Goal: Task Accomplishment & Management: Complete application form

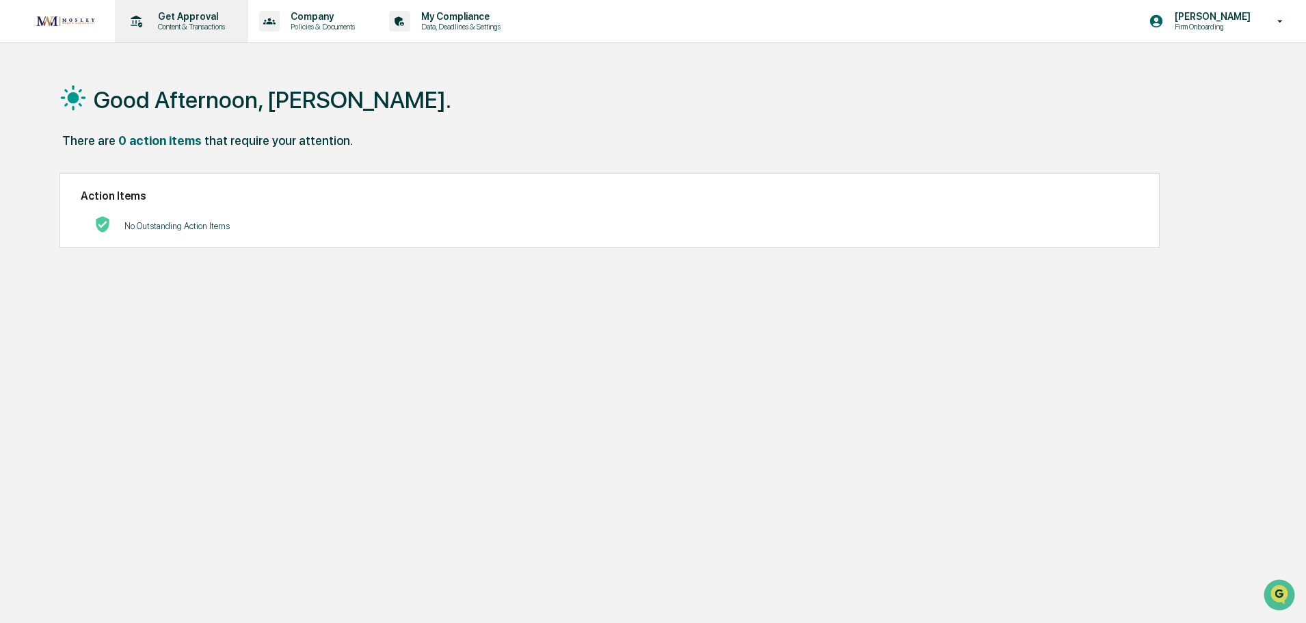
click at [204, 21] on p "Get Approval" at bounding box center [189, 16] width 85 height 11
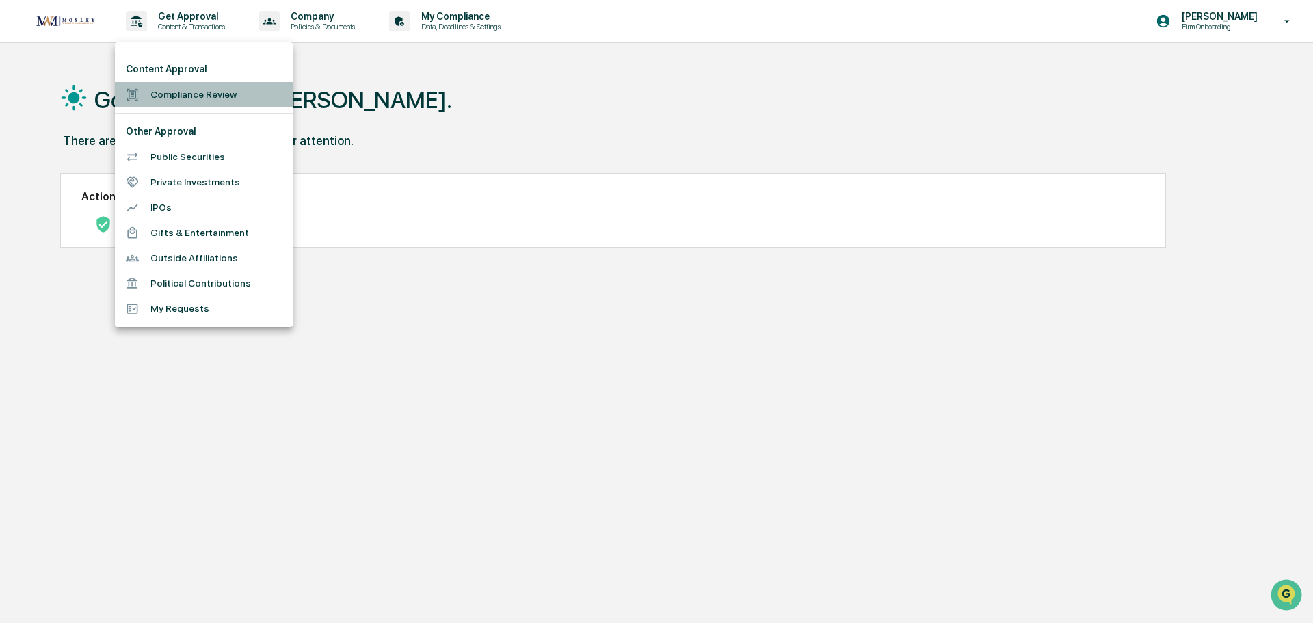
click at [167, 95] on li "Compliance Review" at bounding box center [204, 94] width 178 height 25
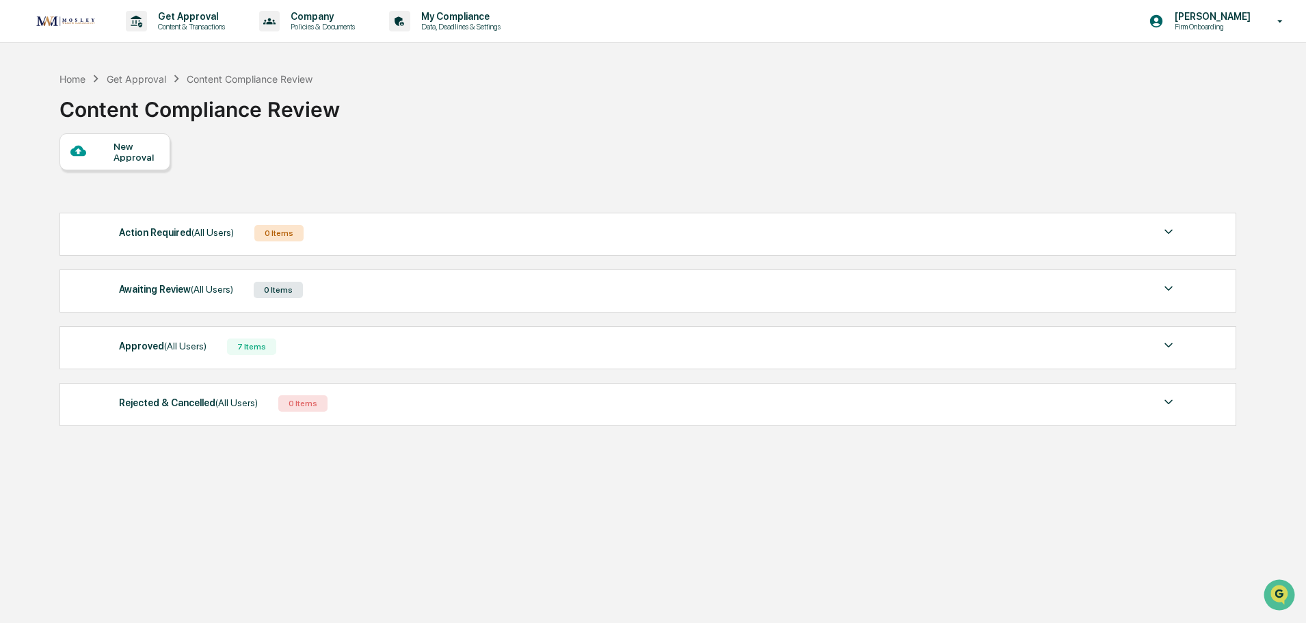
click at [135, 158] on div "New Approval" at bounding box center [137, 152] width 46 height 22
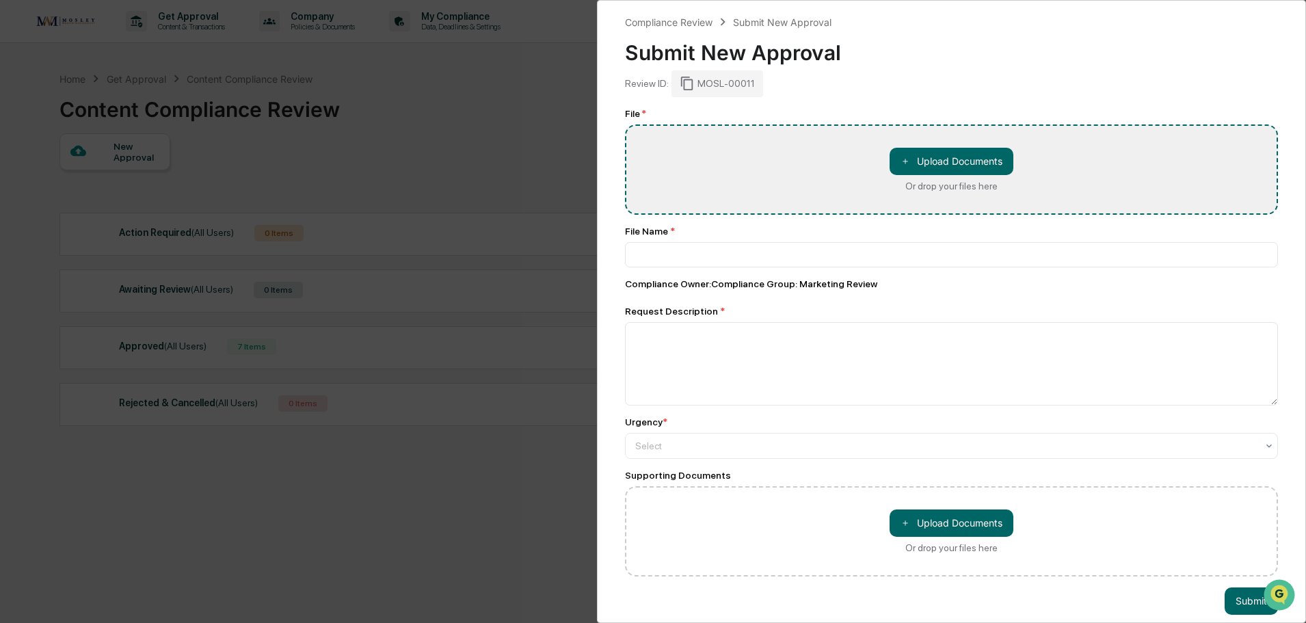
type input "**********"
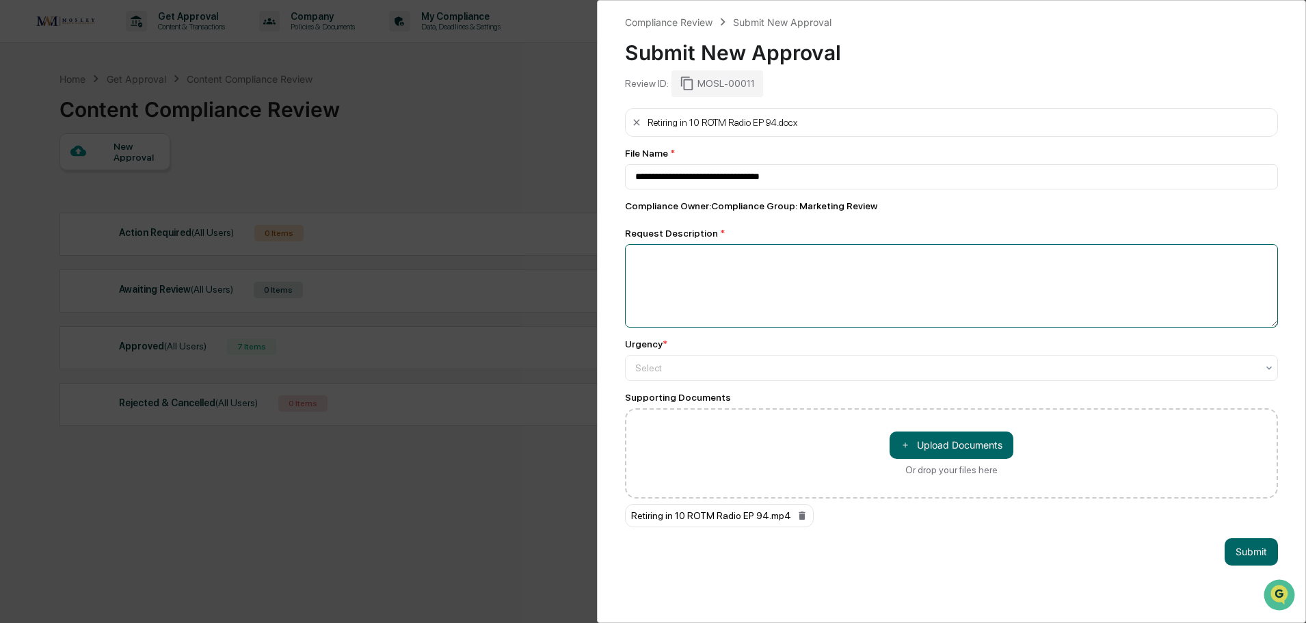
click at [658, 262] on textarea at bounding box center [951, 285] width 653 height 83
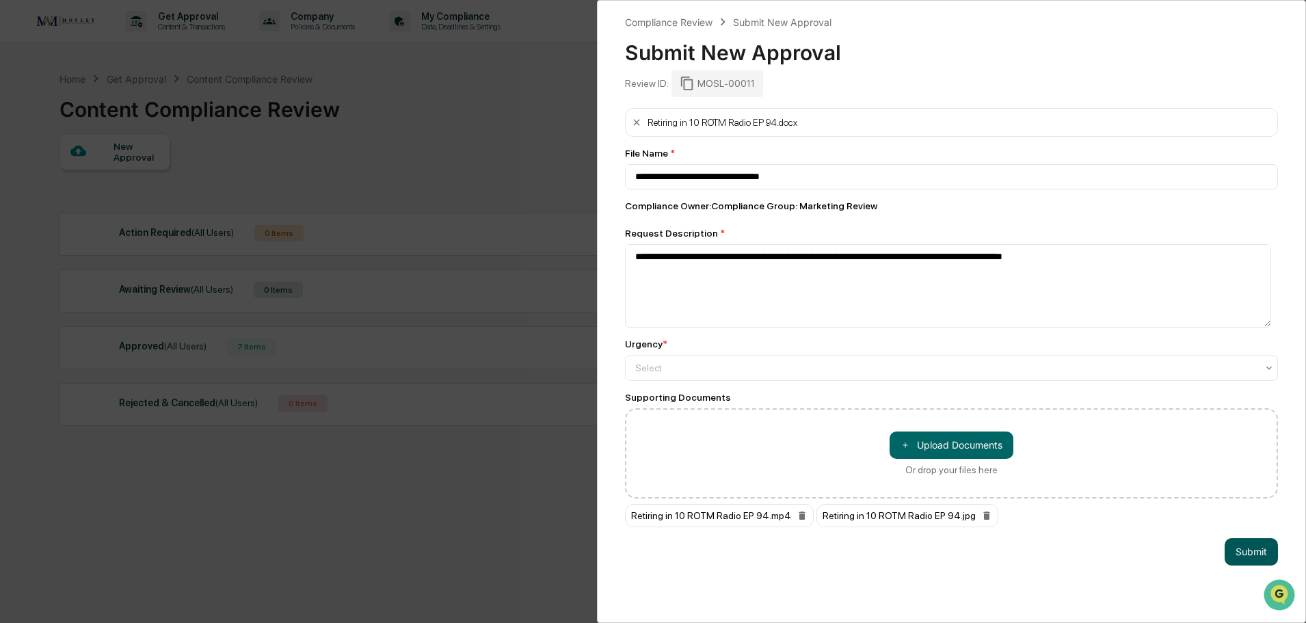
click at [1245, 551] on button "Submit" at bounding box center [1251, 551] width 53 height 27
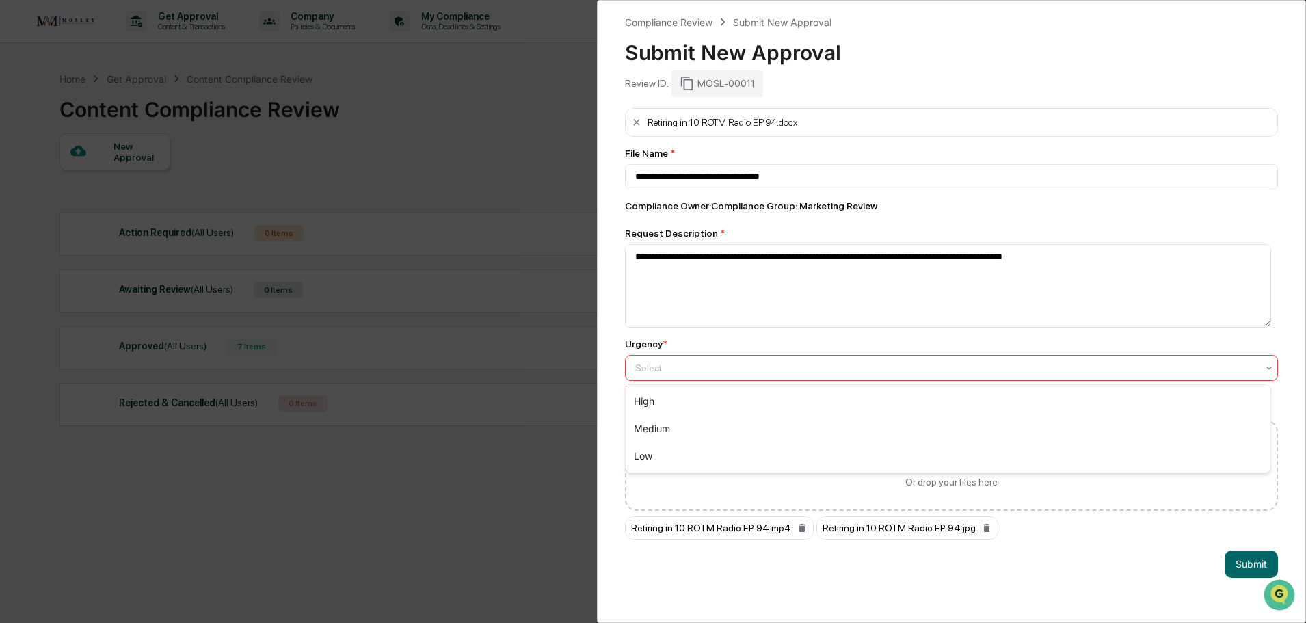
click at [651, 369] on div at bounding box center [946, 368] width 622 height 14
click at [653, 433] on div "Medium" at bounding box center [948, 428] width 645 height 27
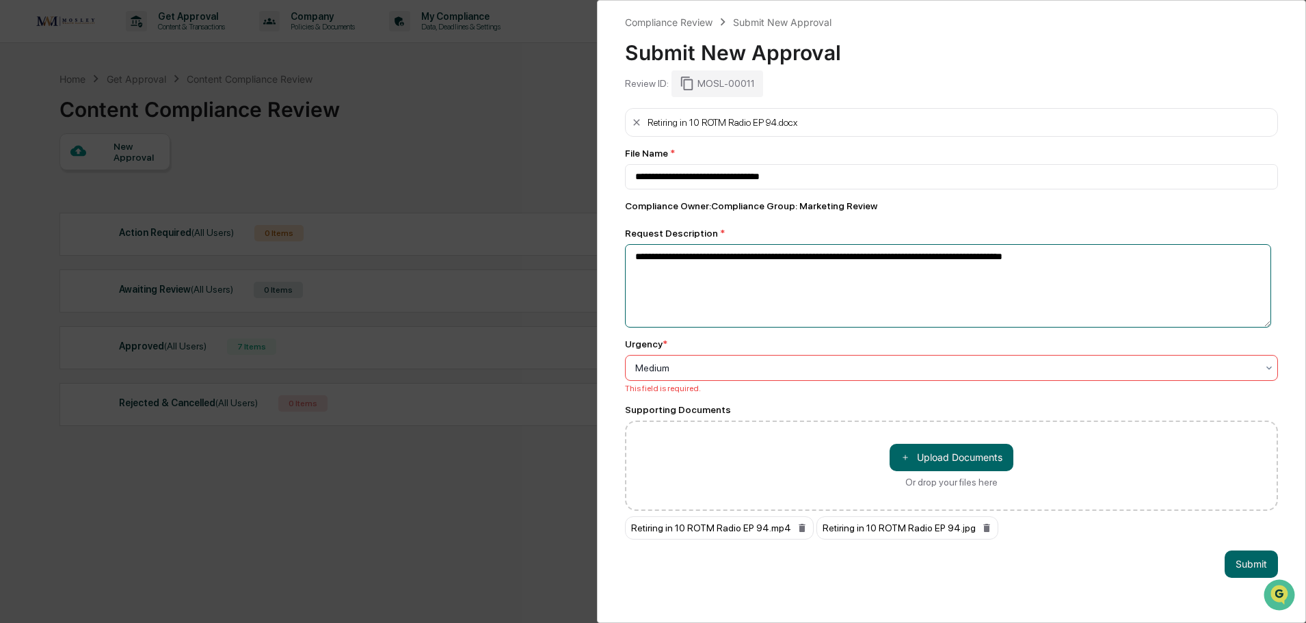
click at [1071, 261] on textarea "**********" at bounding box center [948, 285] width 646 height 83
type textarea "**********"
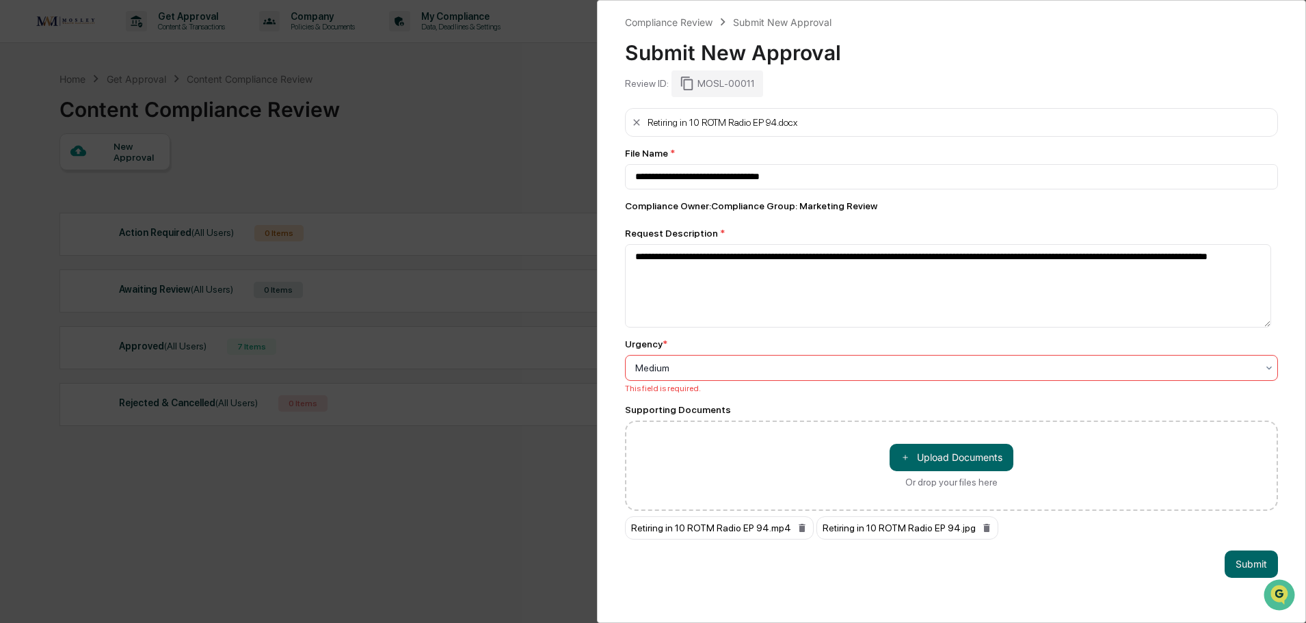
click at [829, 373] on div at bounding box center [946, 368] width 622 height 14
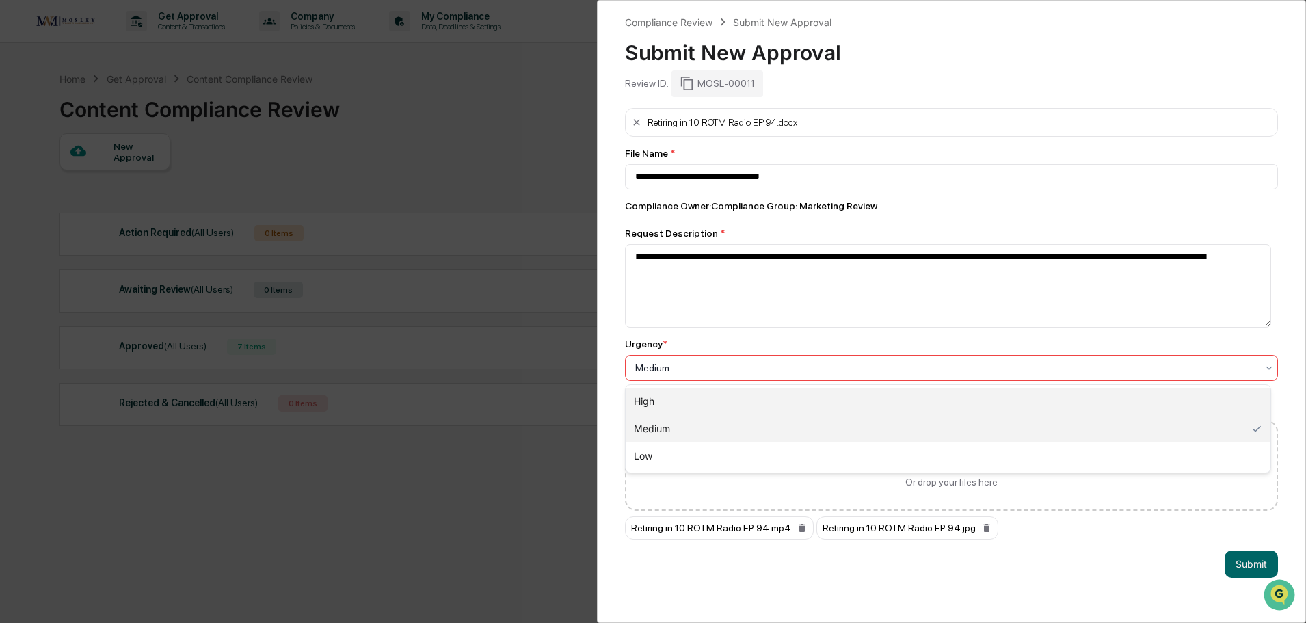
click at [648, 403] on div "High" at bounding box center [948, 401] width 645 height 27
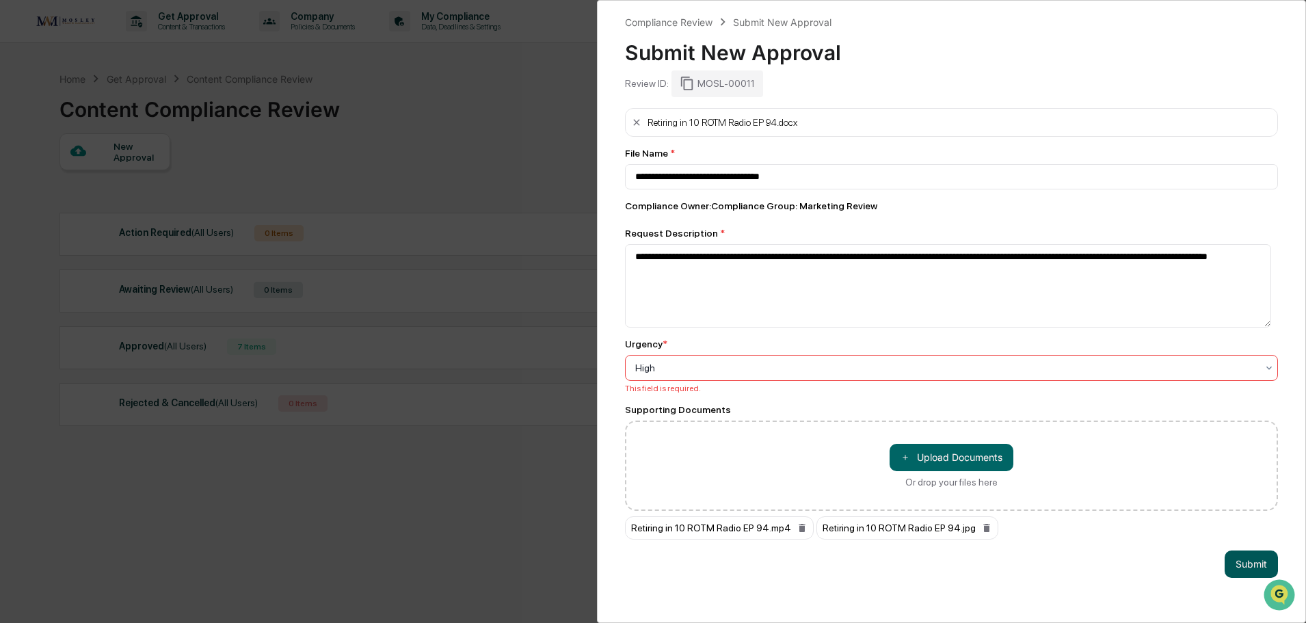
click at [1240, 568] on button "Submit" at bounding box center [1251, 563] width 53 height 27
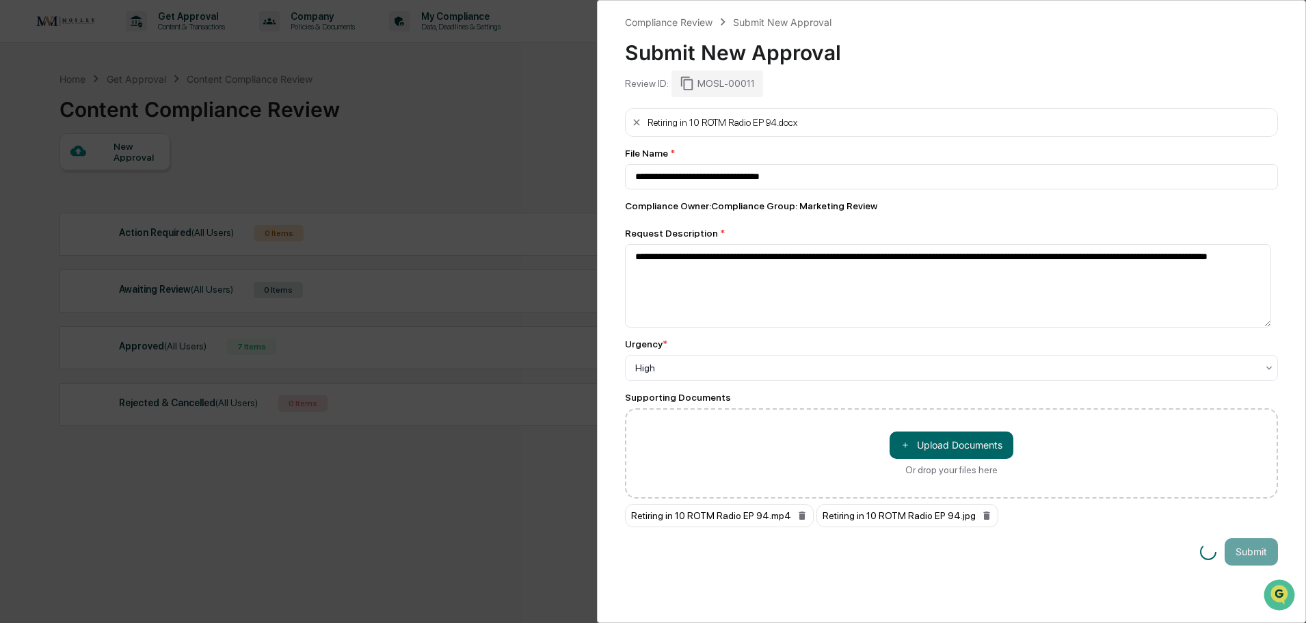
scroll to position [65, 0]
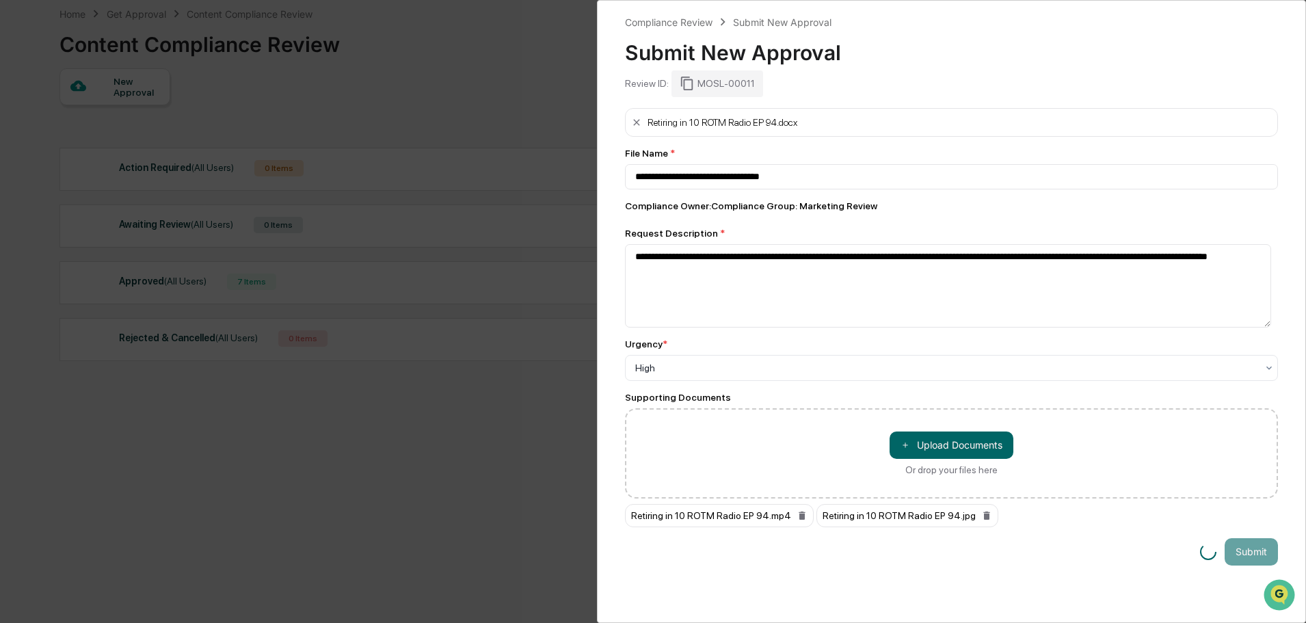
click at [730, 522] on div "Retiring in 10 ROTM Radio EP 94.mp4" at bounding box center [719, 515] width 189 height 23
click at [799, 517] on icon at bounding box center [802, 515] width 6 height 8
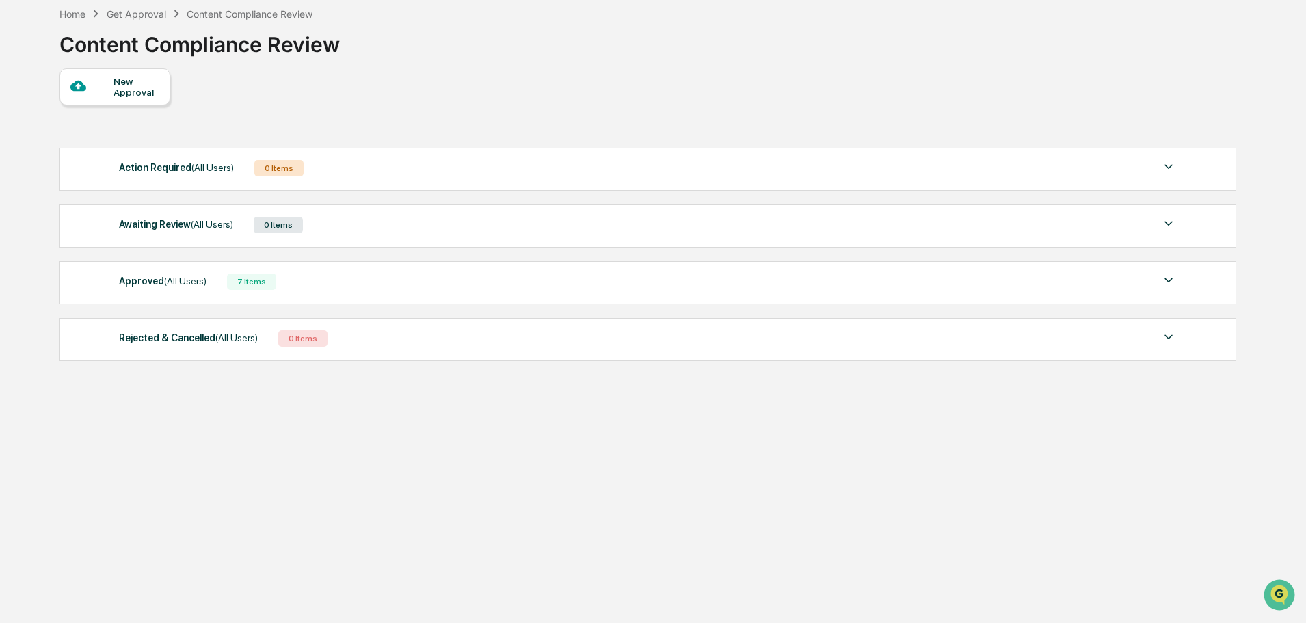
click at [191, 171] on span "(All Users)" at bounding box center [212, 167] width 42 height 11
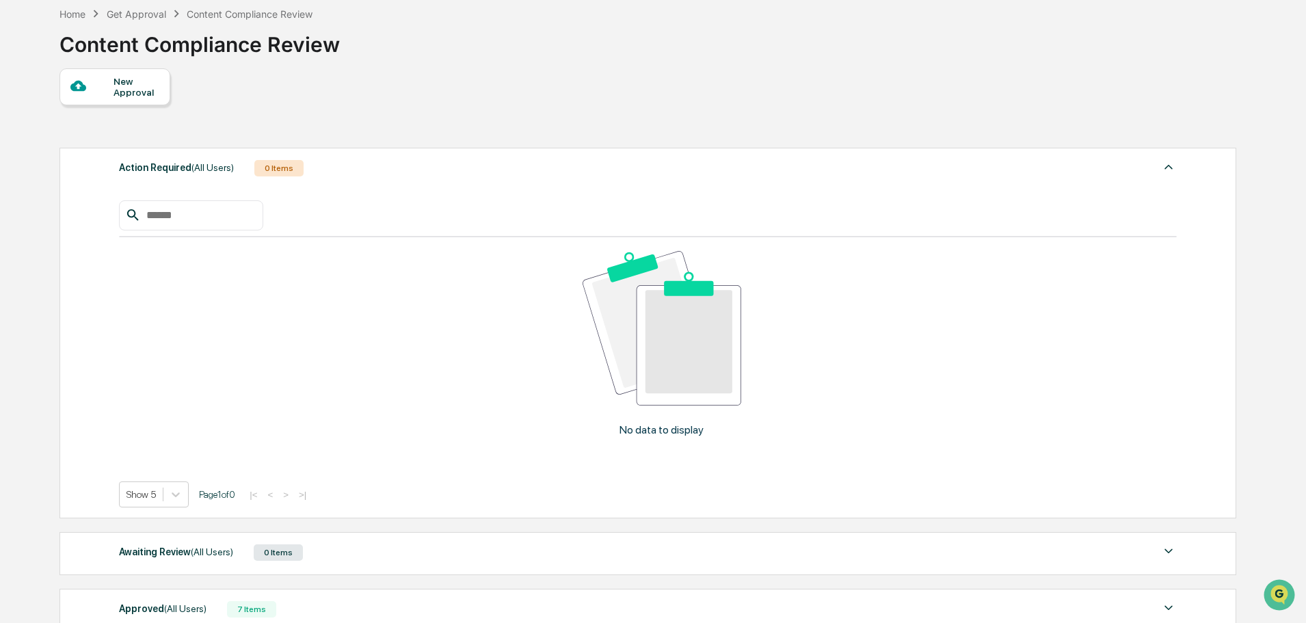
click at [125, 90] on div "New Approval" at bounding box center [137, 87] width 46 height 22
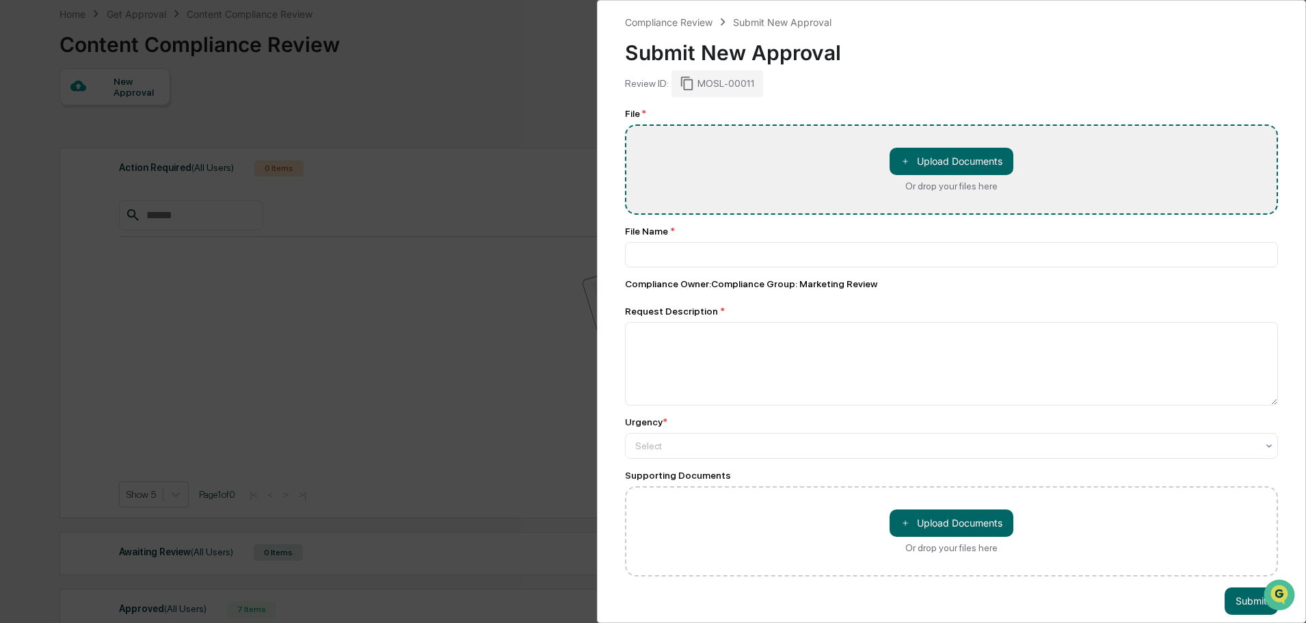
type input "**********"
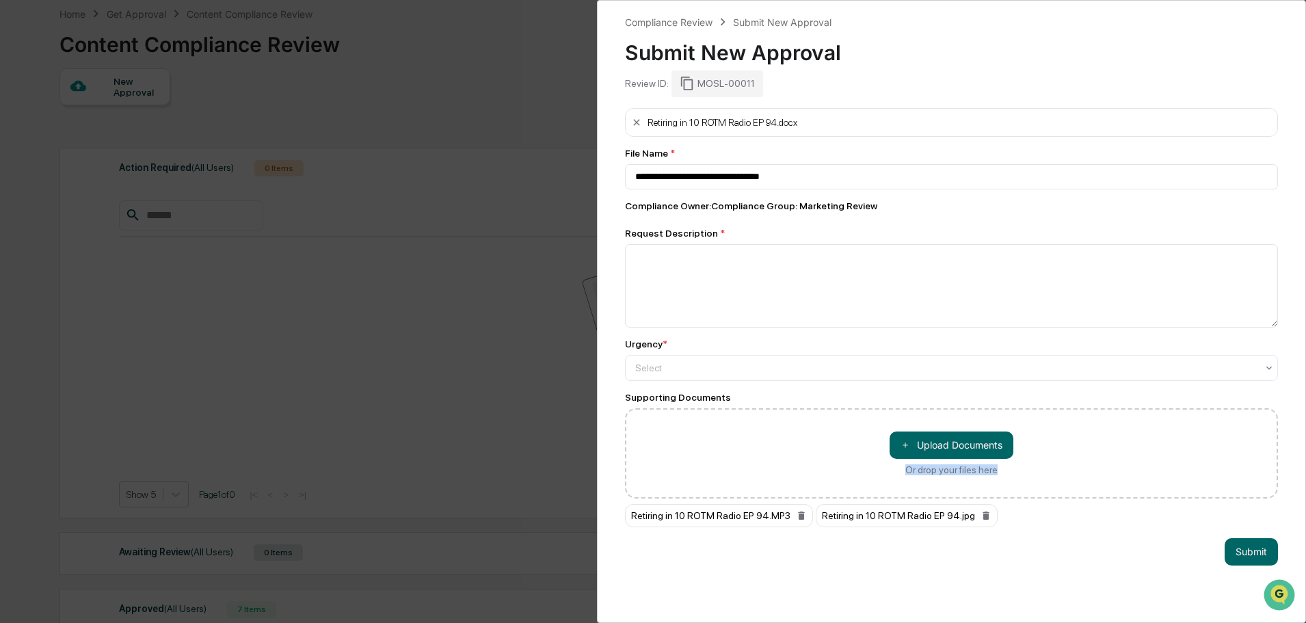
click at [1217, 503] on div "Supporting Documents ＋ Upload Documents Or drop your files here Retiring in 10 …" at bounding box center [951, 459] width 653 height 135
click at [841, 469] on div "＋ Upload Documents Or drop your files here" at bounding box center [951, 453] width 653 height 90
click at [679, 267] on textarea at bounding box center [951, 285] width 653 height 83
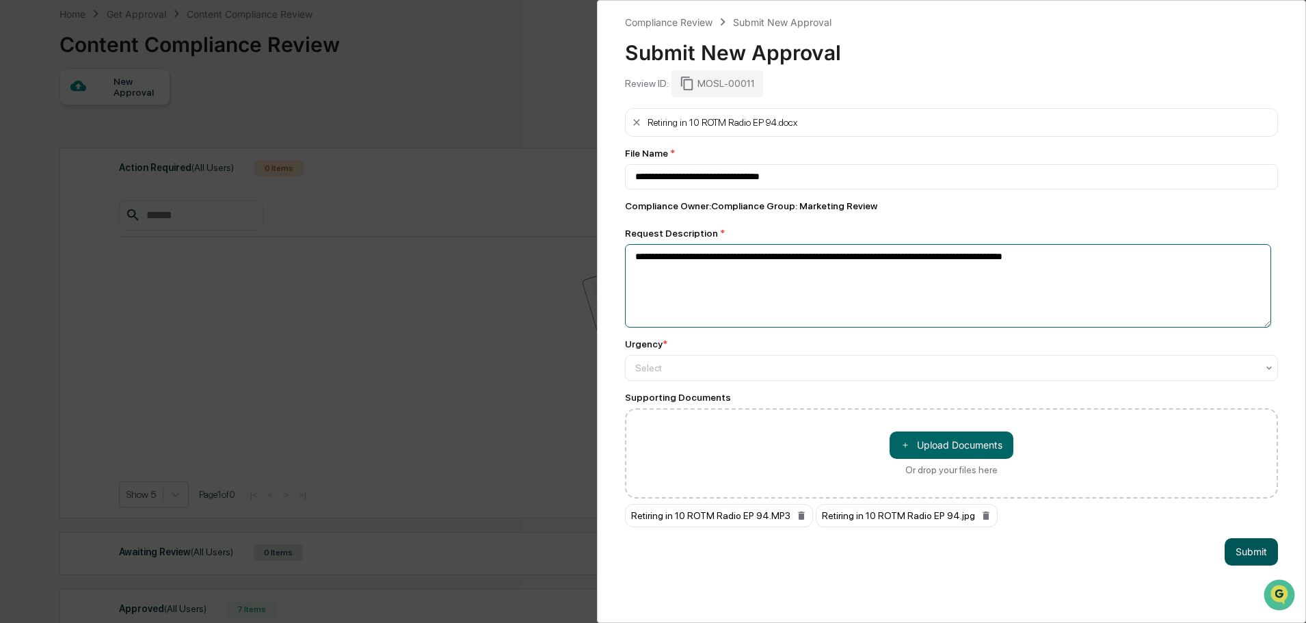
type textarea "**********"
click at [1236, 553] on button "Submit" at bounding box center [1251, 551] width 53 height 27
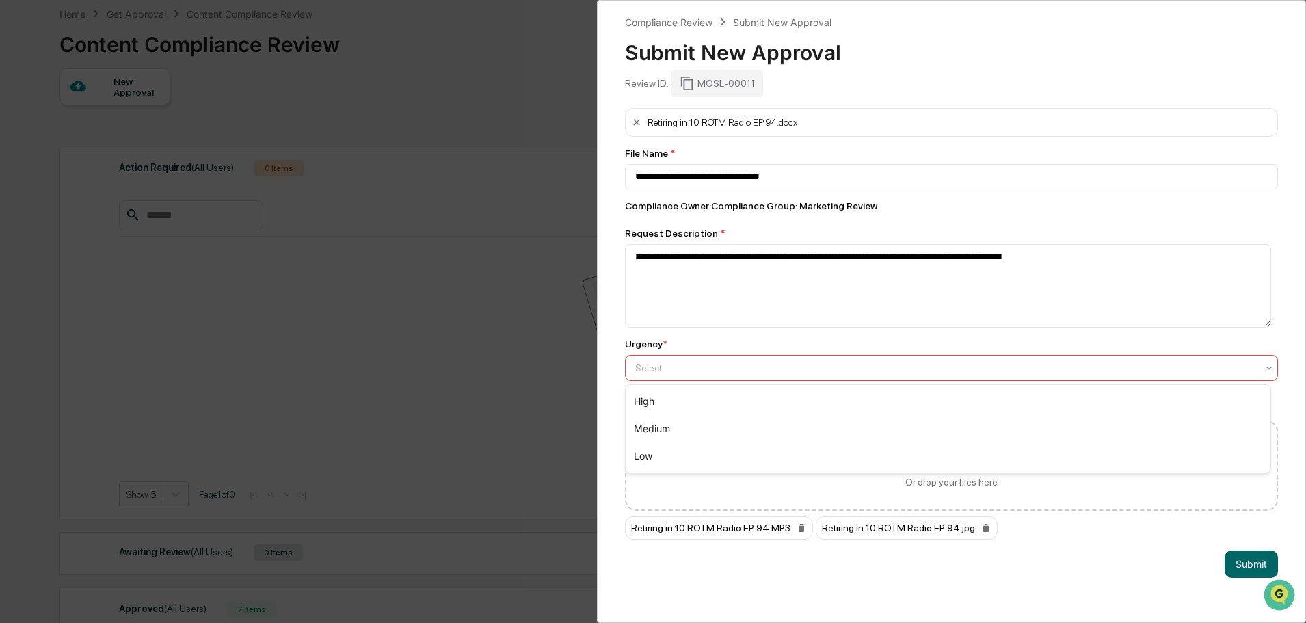
click at [662, 370] on div at bounding box center [946, 368] width 622 height 14
click at [639, 406] on div "High" at bounding box center [948, 401] width 645 height 27
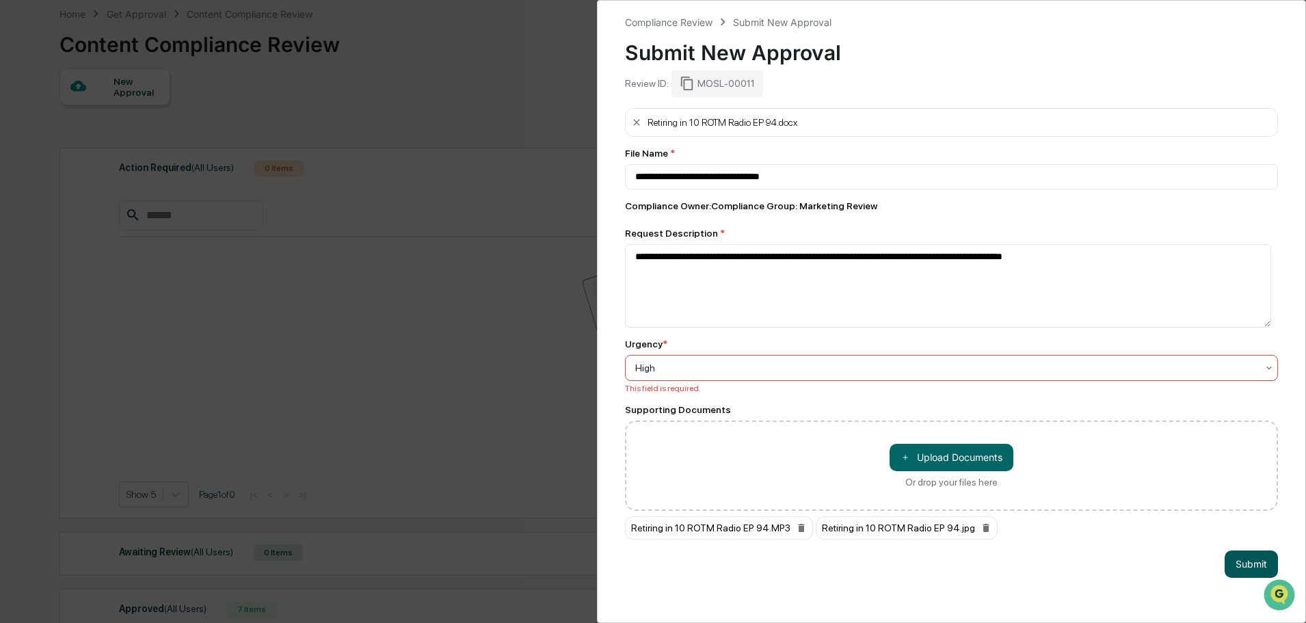
click at [1239, 570] on button "Submit" at bounding box center [1251, 563] width 53 height 27
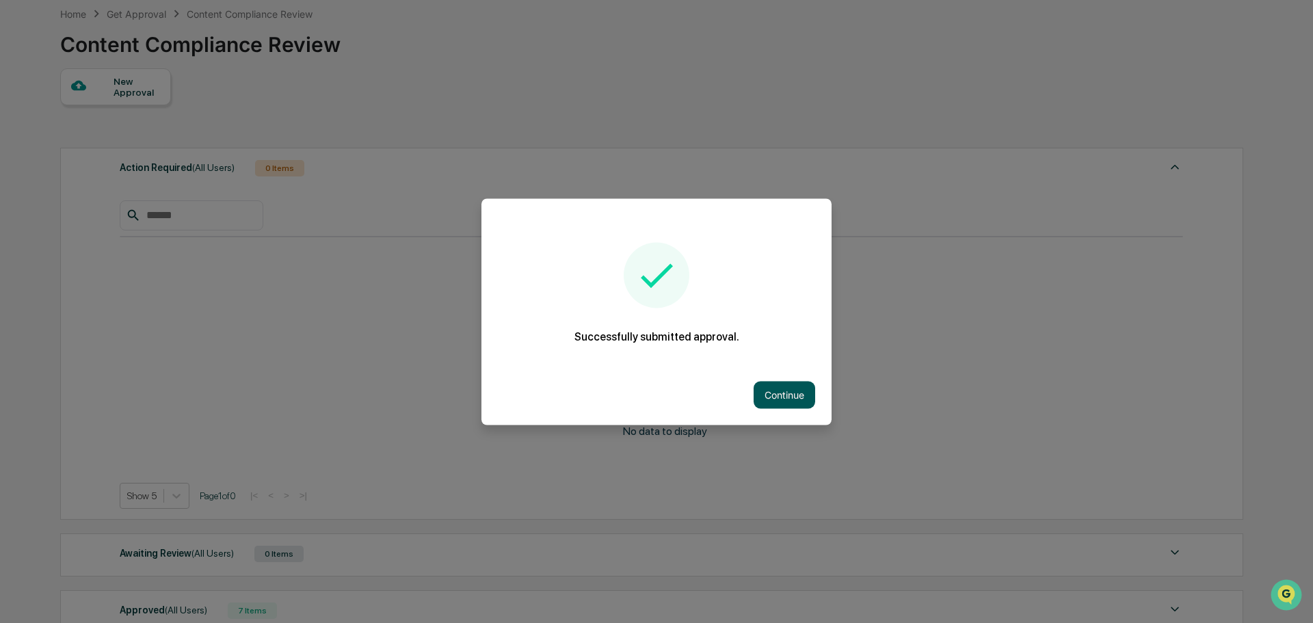
click at [763, 393] on button "Continue" at bounding box center [785, 394] width 62 height 27
